Goal: Check status

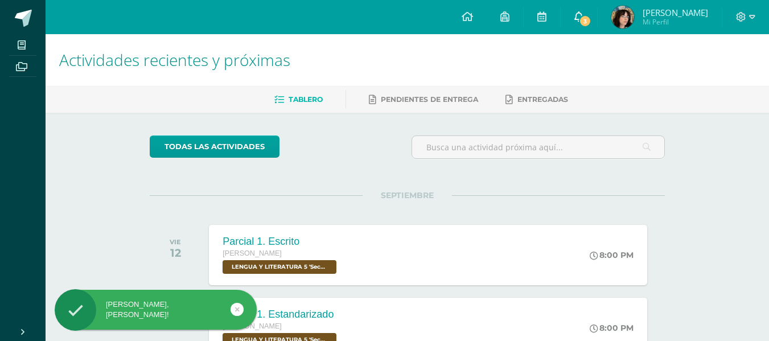
click at [587, 32] on link "3" at bounding box center [579, 17] width 36 height 34
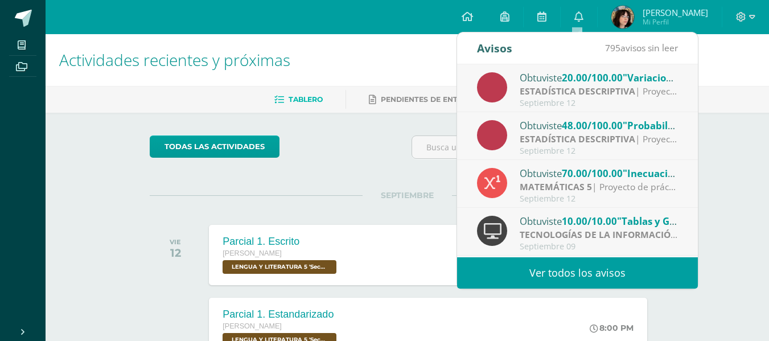
click at [607, 141] on strong "ESTADÍSTICA DESCRIPTIVA" at bounding box center [578, 139] width 116 height 13
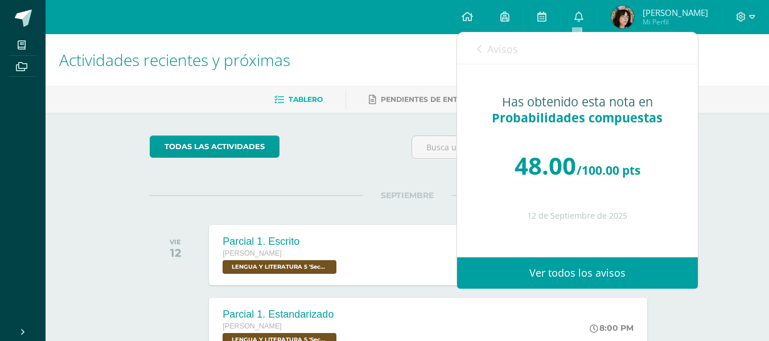
click at [607, 141] on div "Has obtenido esta nota en Probabilidades compuestas 48.00 /100.00 pts [DATE]" at bounding box center [577, 152] width 241 height 177
click at [580, 181] on div "48.00 /100.00 pts" at bounding box center [577, 166] width 195 height 68
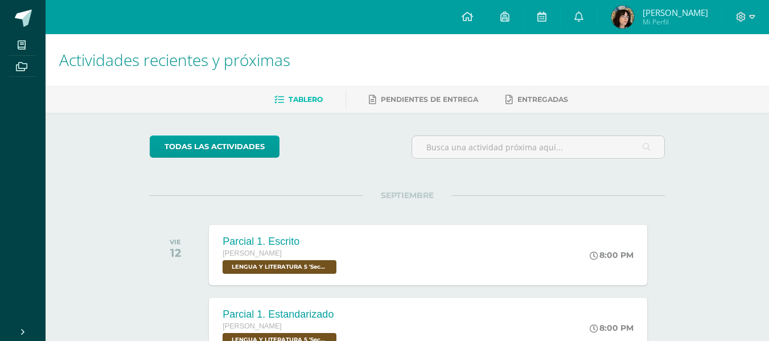
click at [583, 23] on link "0" at bounding box center [579, 17] width 36 height 34
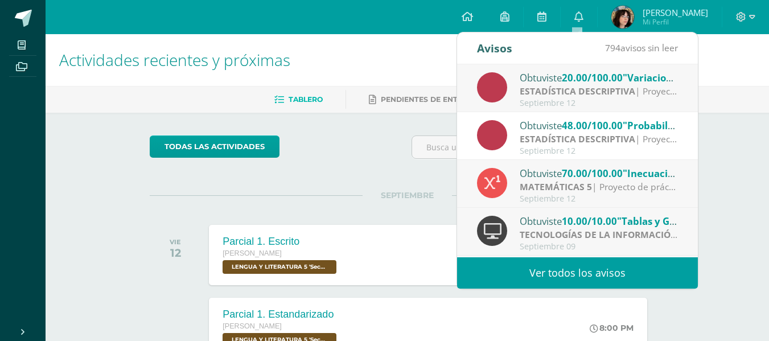
click at [562, 80] on div "Obtuviste 20.00/100.00 "Variaciones y permutaciones" en ESTADÍSTICA DESCRIPTIVA" at bounding box center [599, 77] width 158 height 15
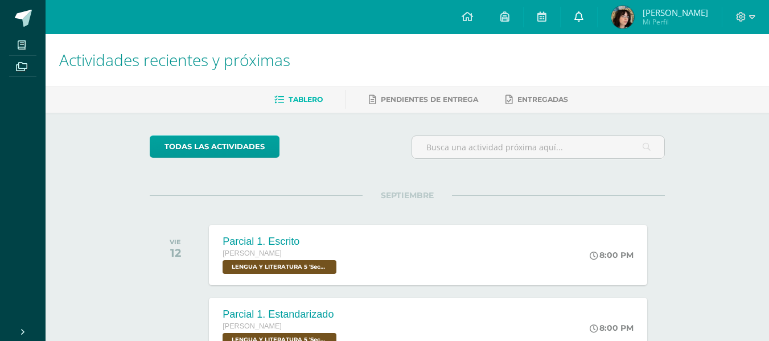
click at [581, 22] on span at bounding box center [579, 17] width 9 height 13
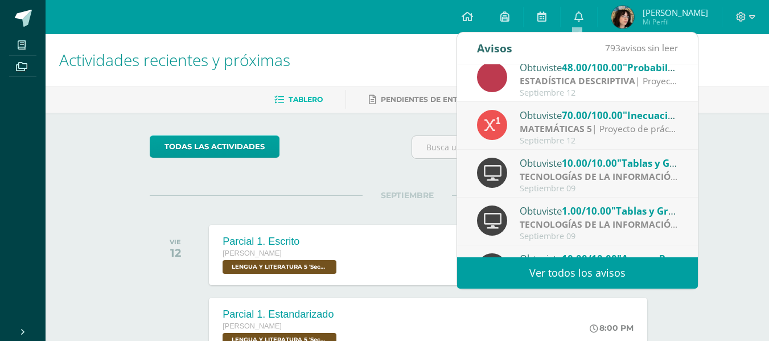
scroll to position [67, 0]
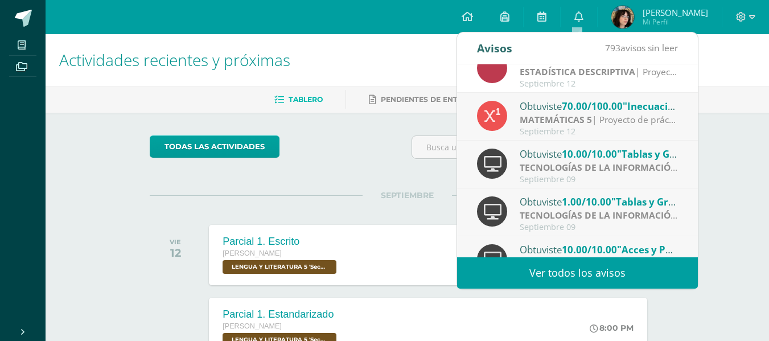
click at [614, 120] on div "MATEMÁTICAS 5 | Proyecto de práctica" at bounding box center [599, 119] width 158 height 13
